Goal: Task Accomplishment & Management: Complete application form

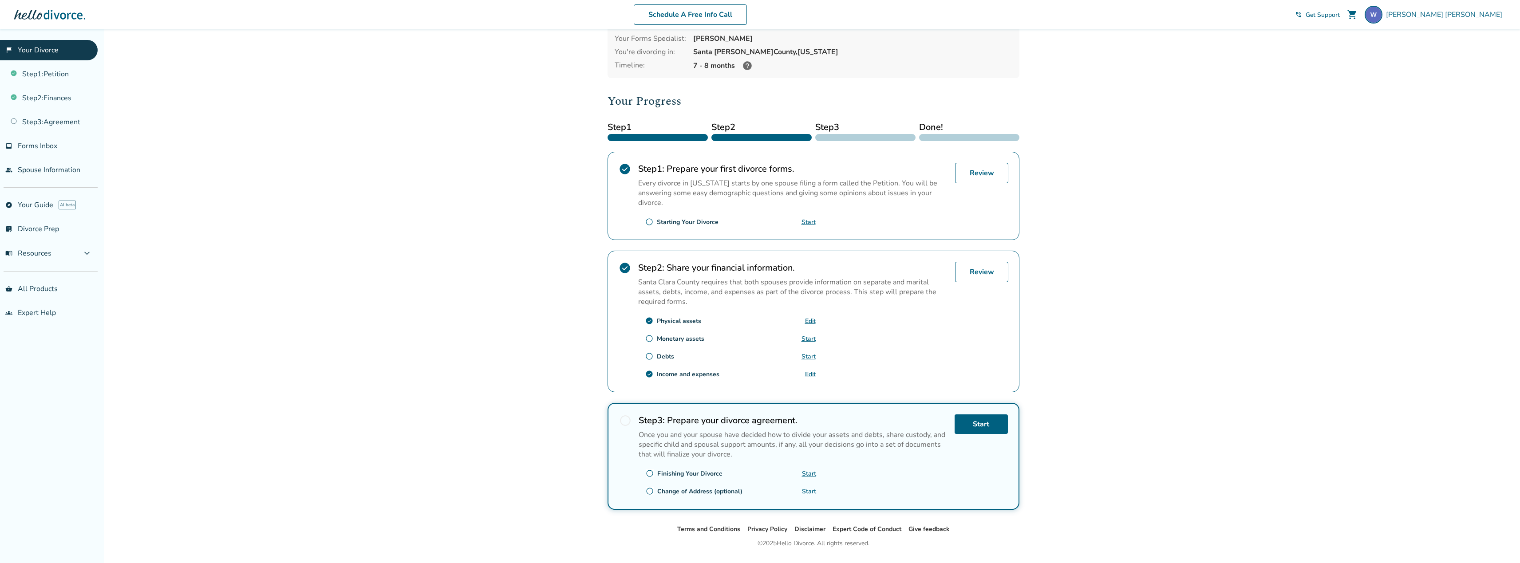
scroll to position [64, 0]
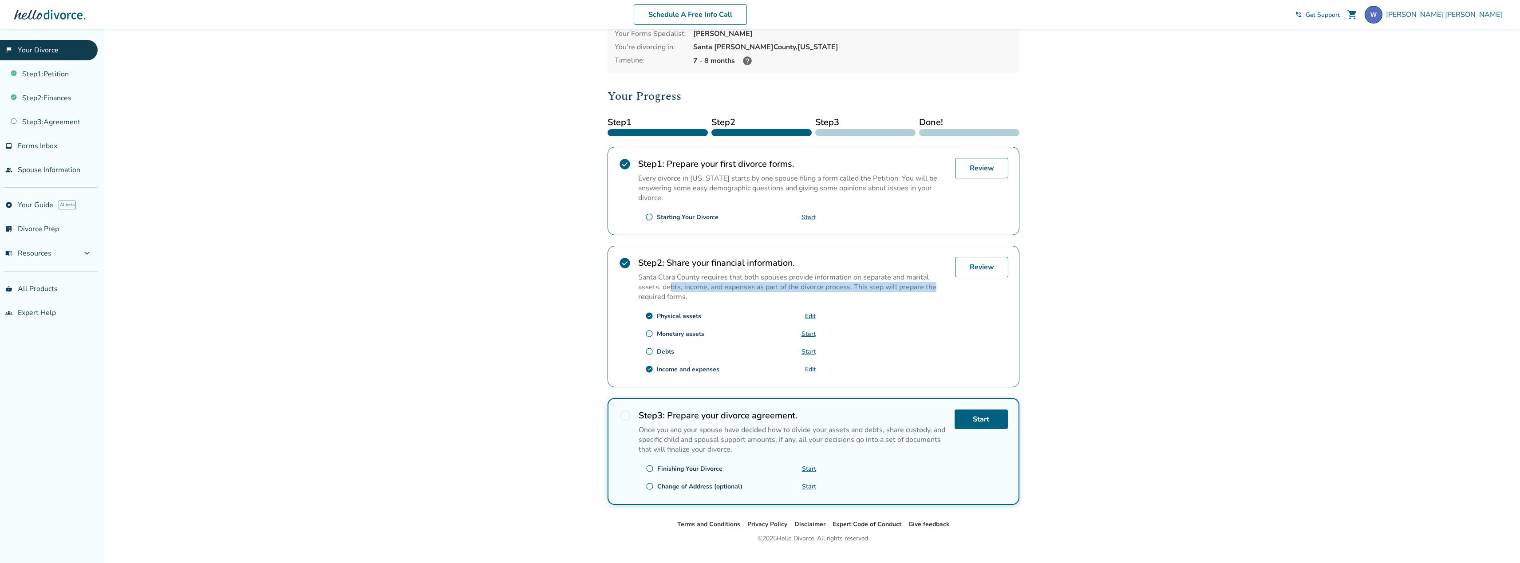
drag, startPoint x: 671, startPoint y: 288, endPoint x: 945, endPoint y: 288, distance: 274.7
click at [945, 288] on p "Santa Clara County requires that both spouses provide information on separate a…" at bounding box center [793, 286] width 310 height 29
click at [922, 318] on div "Step 2 : Share your financial information. Santa Clara County requires that bot…" at bounding box center [793, 316] width 310 height 119
click at [807, 313] on link "Edit" at bounding box center [810, 316] width 11 height 8
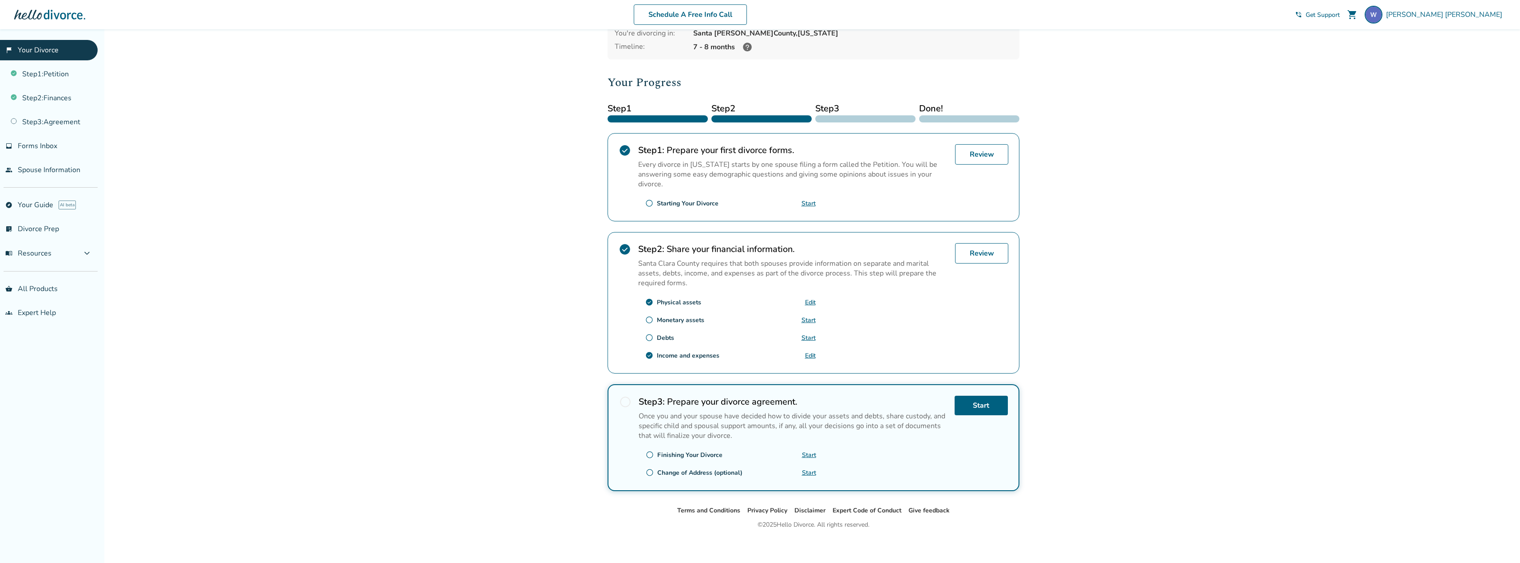
scroll to position [82, 0]
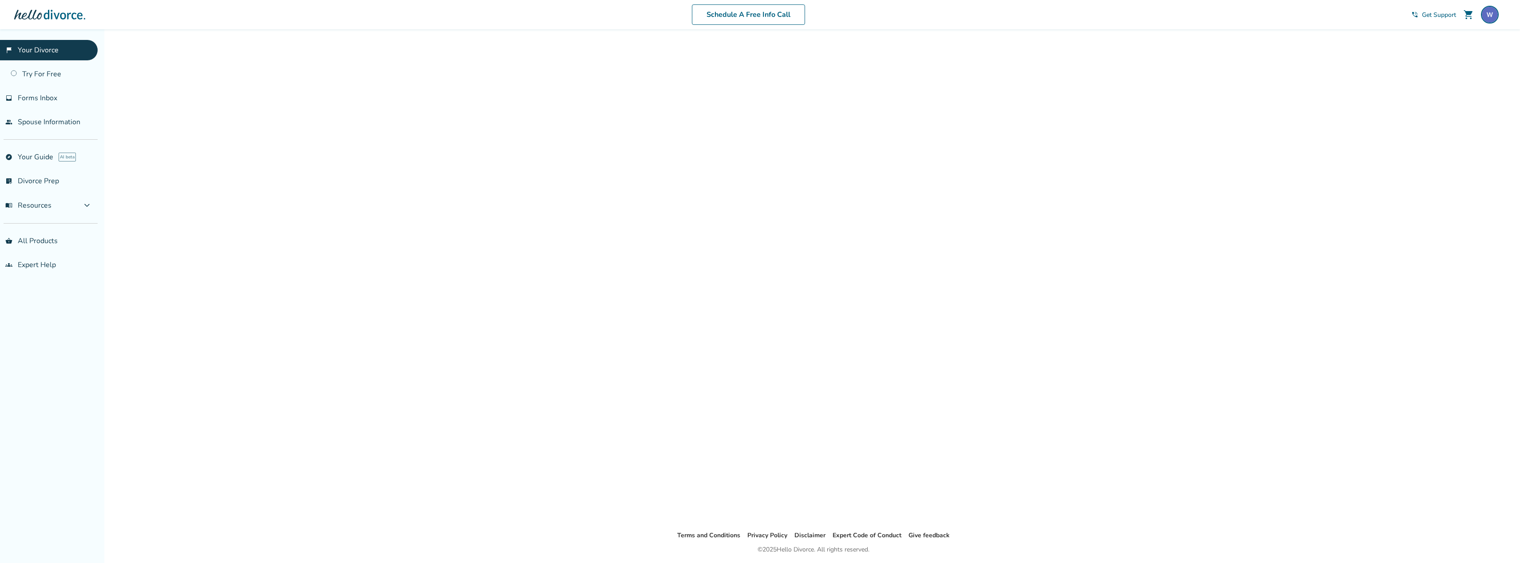
scroll to position [29, 0]
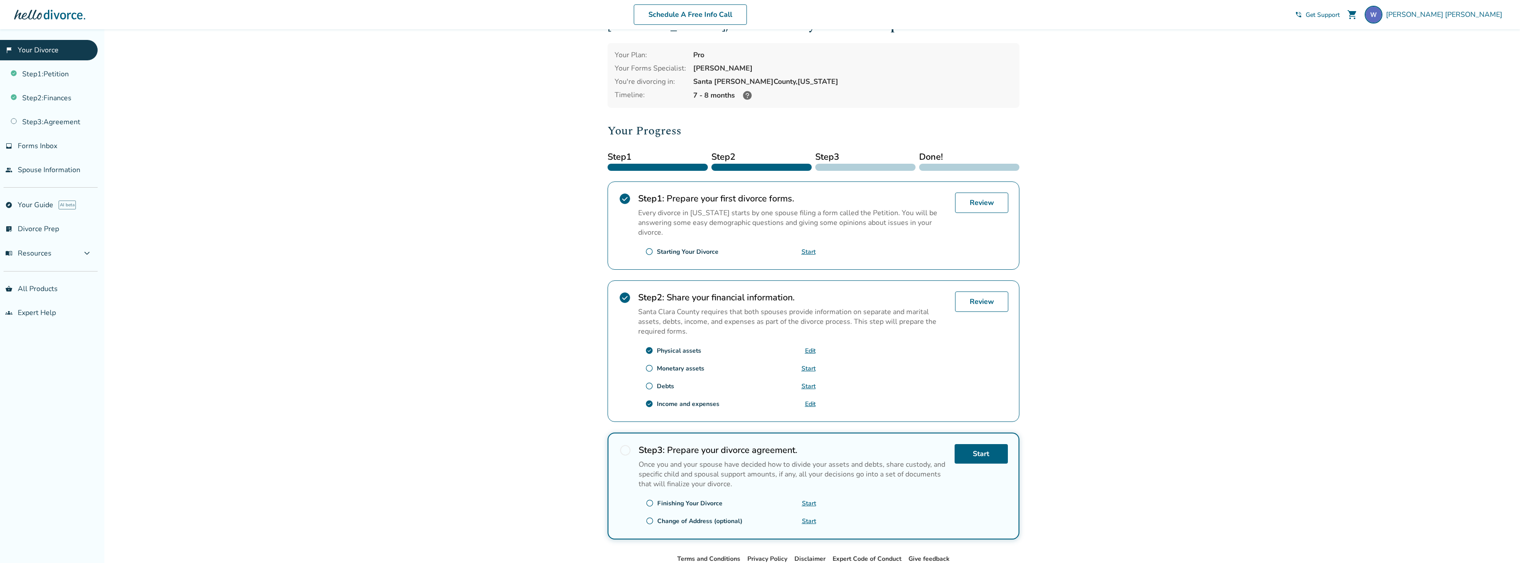
click at [812, 367] on link "Start" at bounding box center [808, 368] width 14 height 8
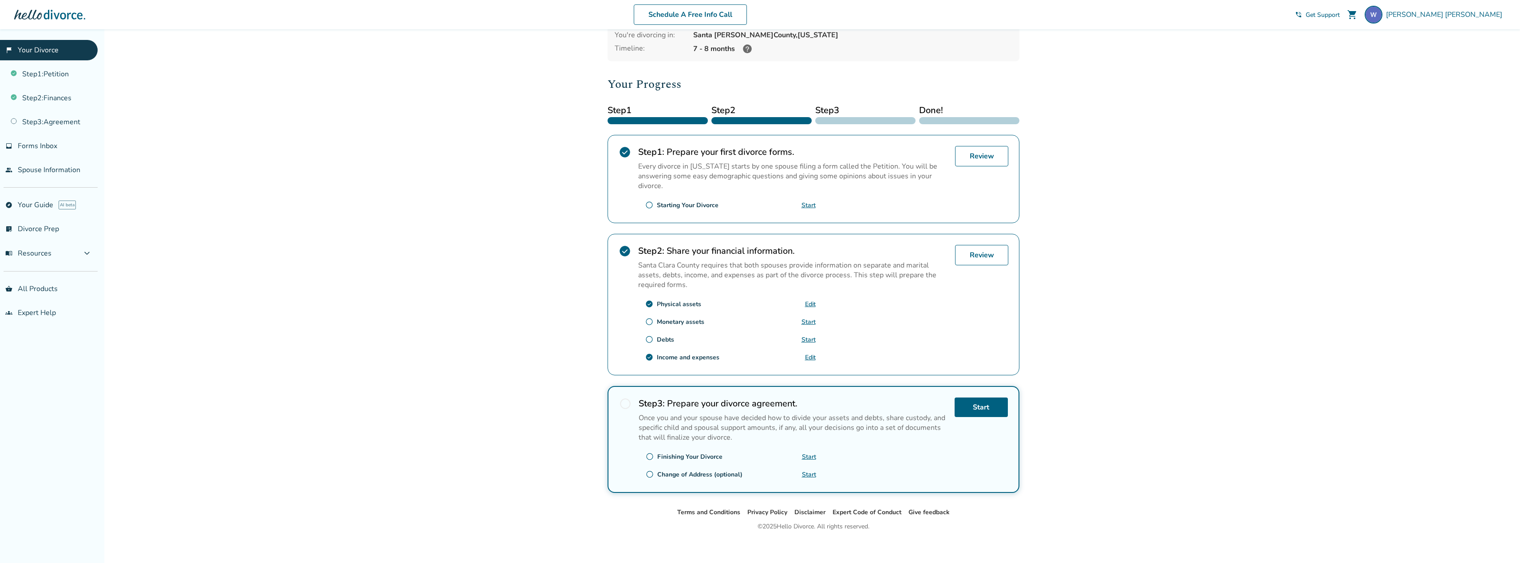
scroll to position [82, 0]
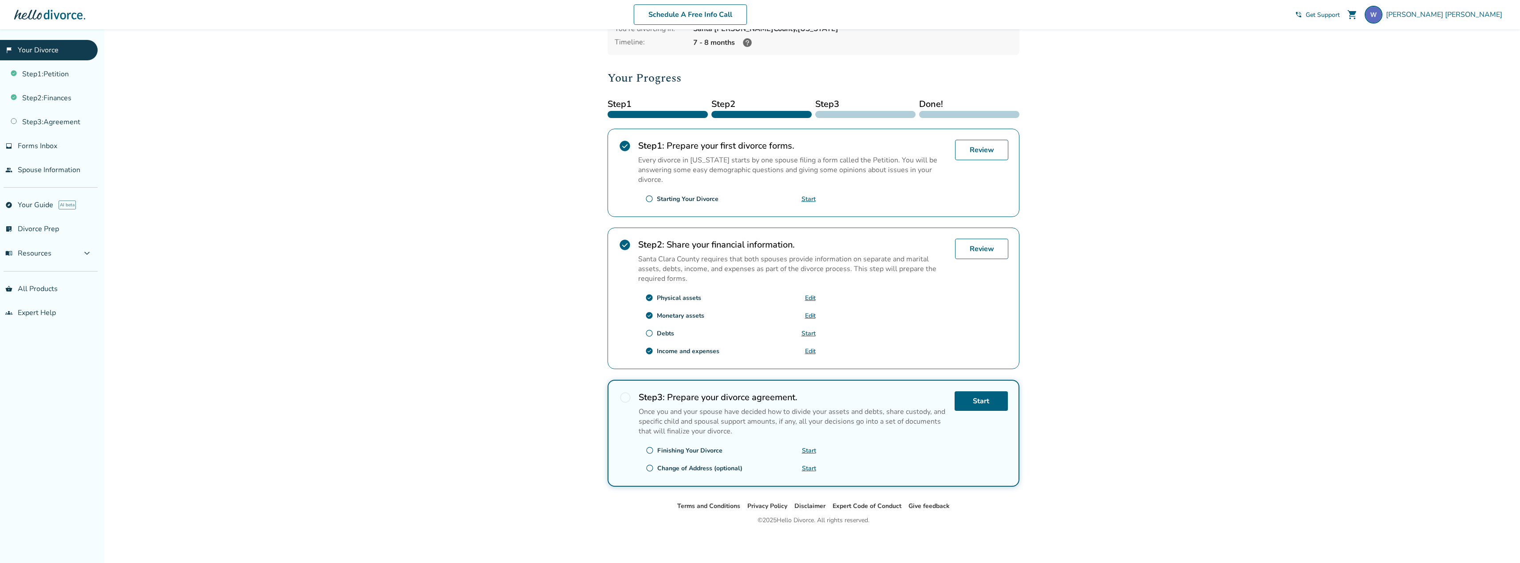
click at [809, 316] on link "Edit" at bounding box center [810, 316] width 11 height 8
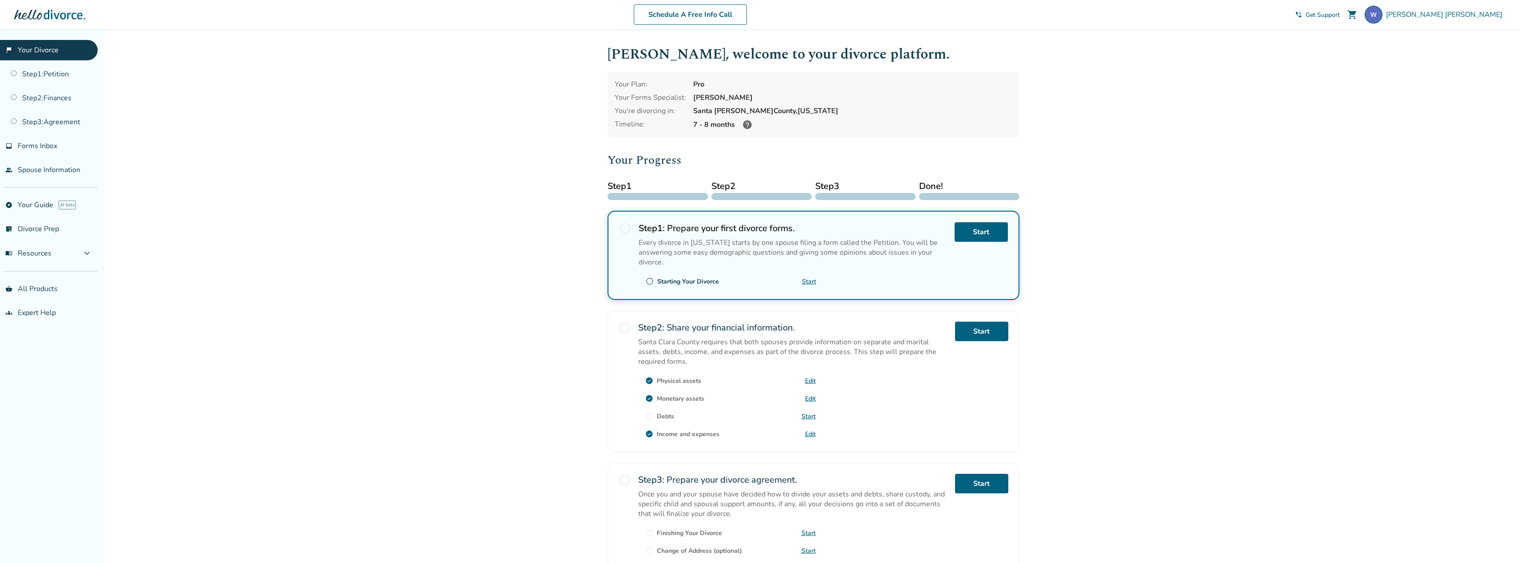
click at [809, 417] on link "Start" at bounding box center [808, 416] width 14 height 8
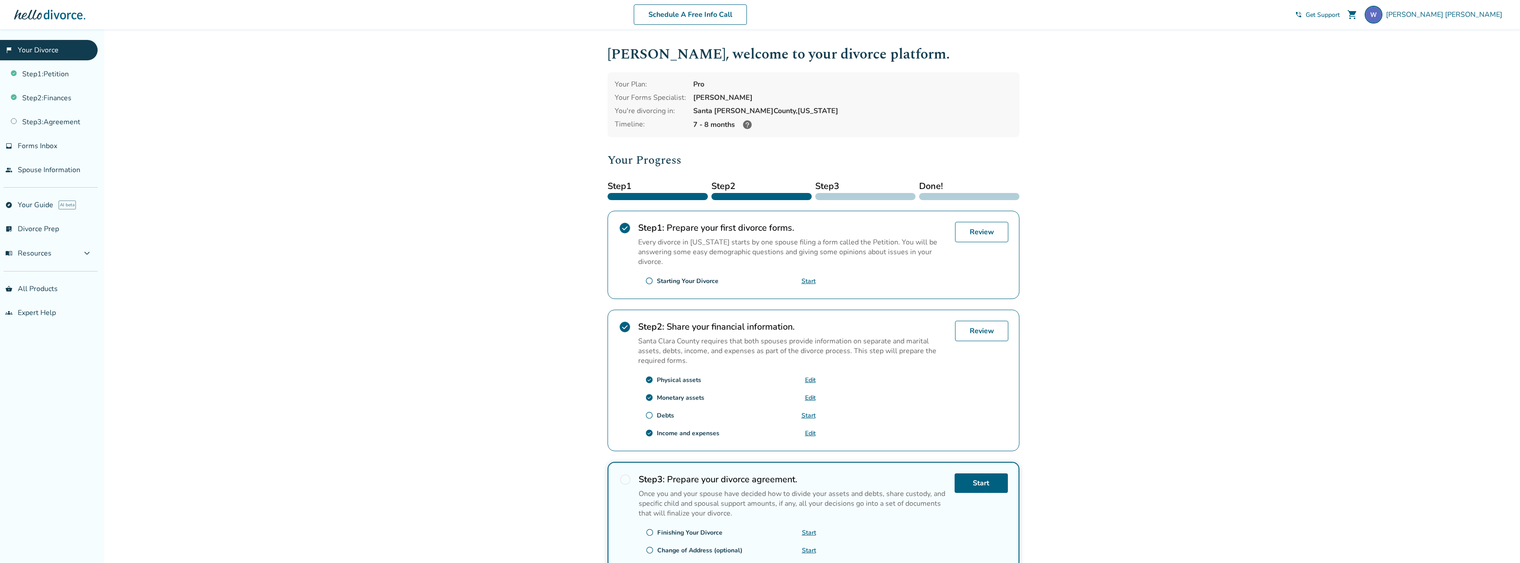
click at [806, 413] on link "Start" at bounding box center [808, 415] width 14 height 8
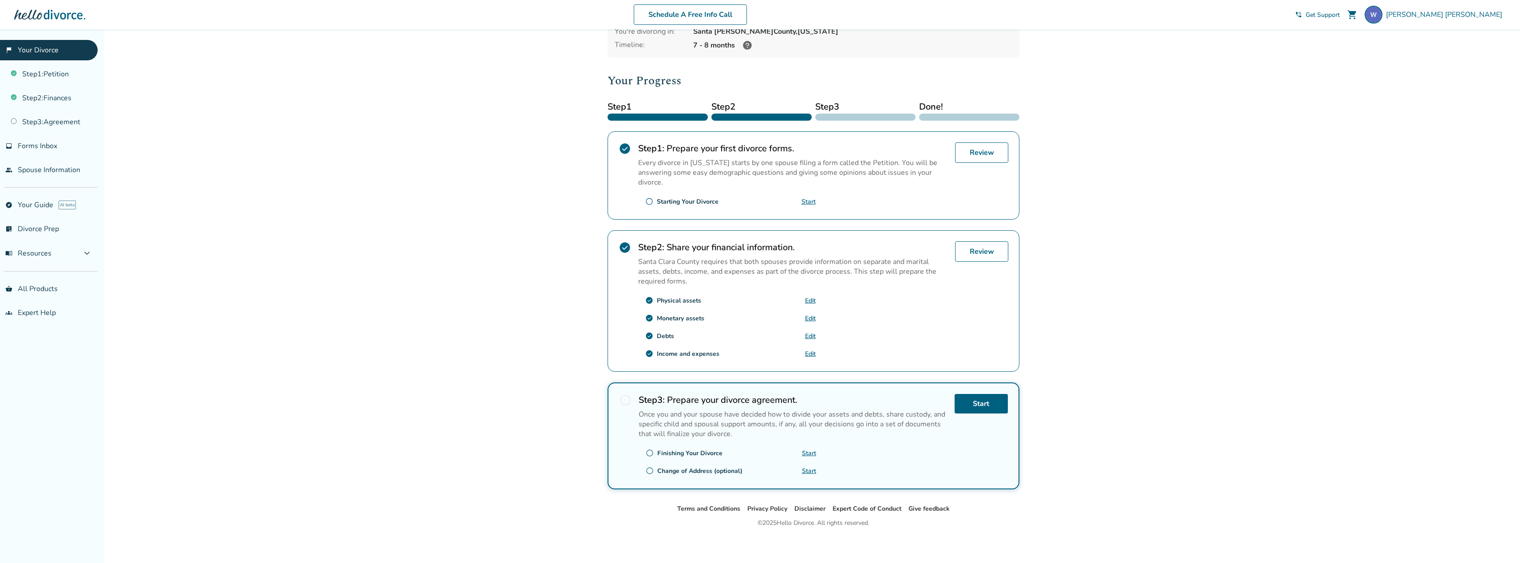
scroll to position [82, 0]
click at [738, 335] on div "check_circle Debts Edit" at bounding box center [727, 333] width 178 height 14
click at [811, 316] on link "Edit" at bounding box center [810, 316] width 11 height 8
click at [979, 246] on link "Review" at bounding box center [981, 249] width 53 height 20
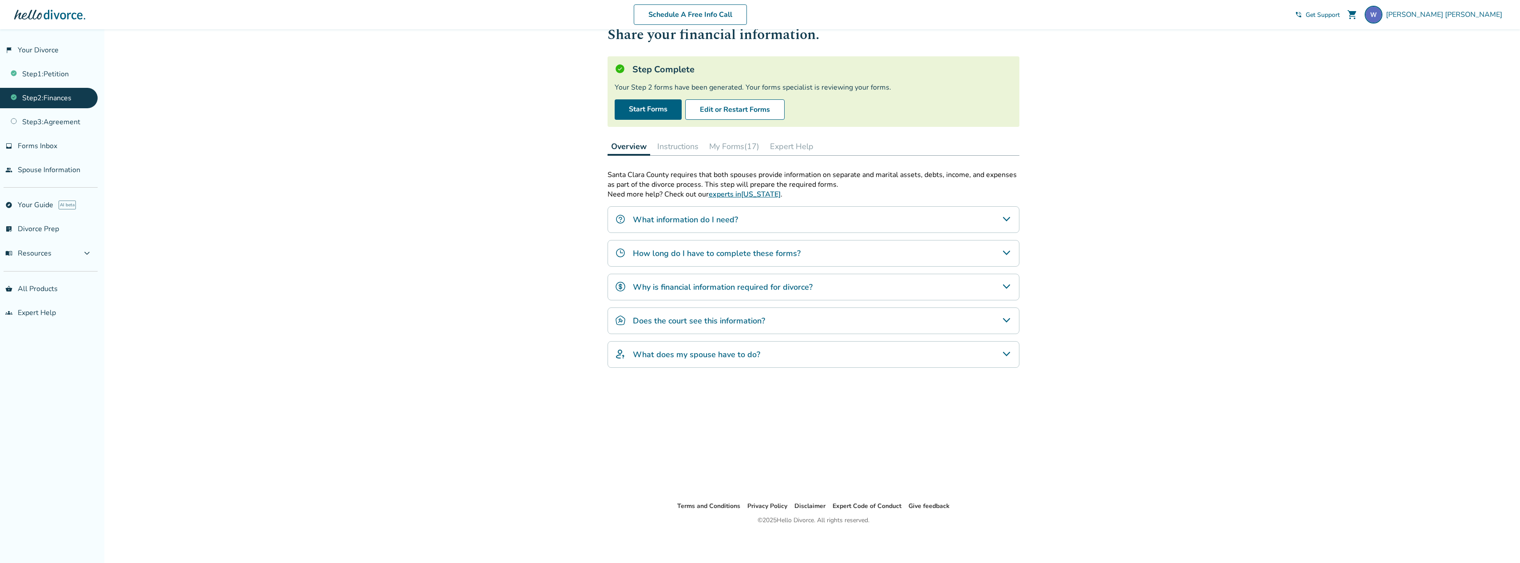
scroll to position [29, 0]
drag, startPoint x: 639, startPoint y: 87, endPoint x: 896, endPoint y: 91, distance: 257.0
click at [896, 91] on div "Your Step 2 forms have been generated. Your forms specialist is reviewing your …" at bounding box center [814, 88] width 398 height 10
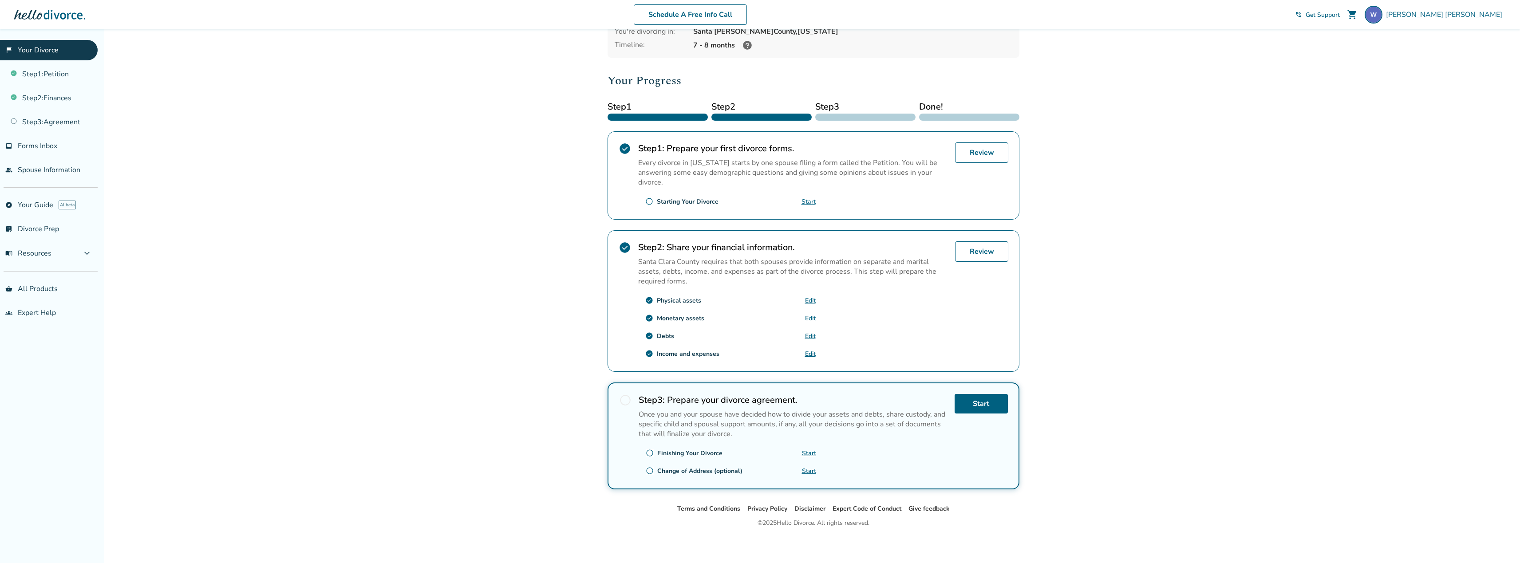
scroll to position [82, 0]
